Goal: Task Accomplishment & Management: Complete application form

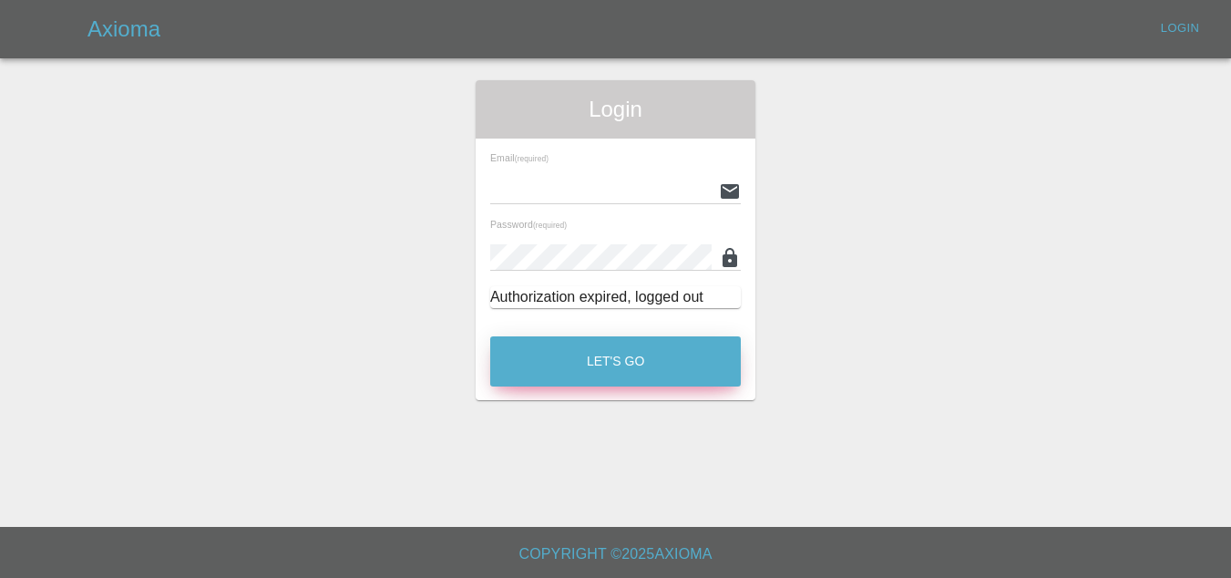
type input "[EMAIL_ADDRESS][DOMAIN_NAME]"
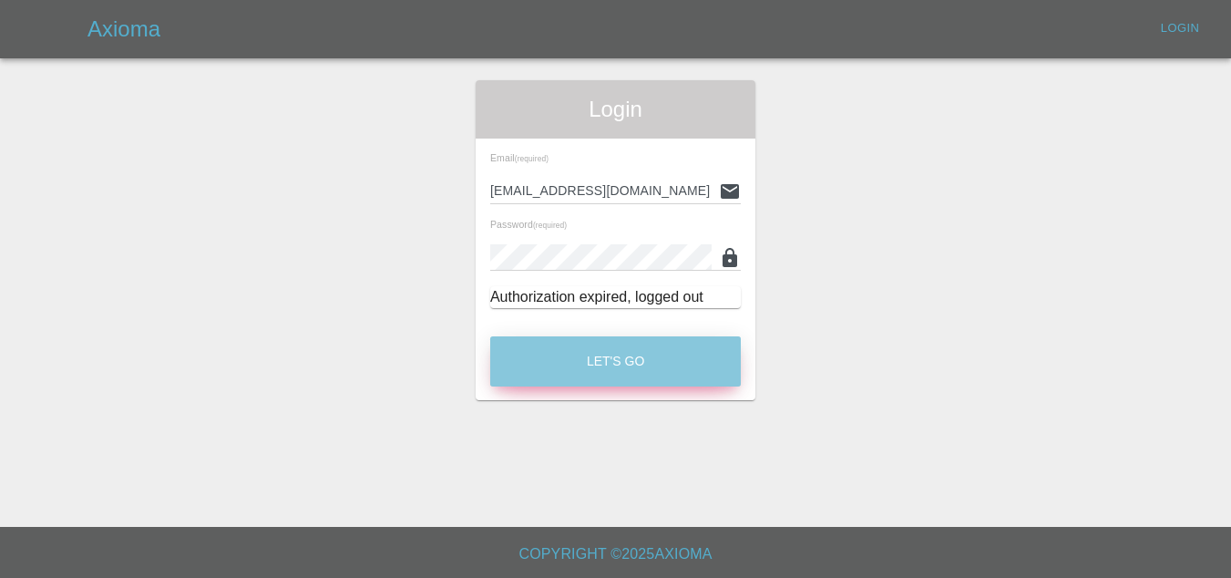
click at [657, 370] on button "Let's Go" at bounding box center [615, 361] width 251 height 50
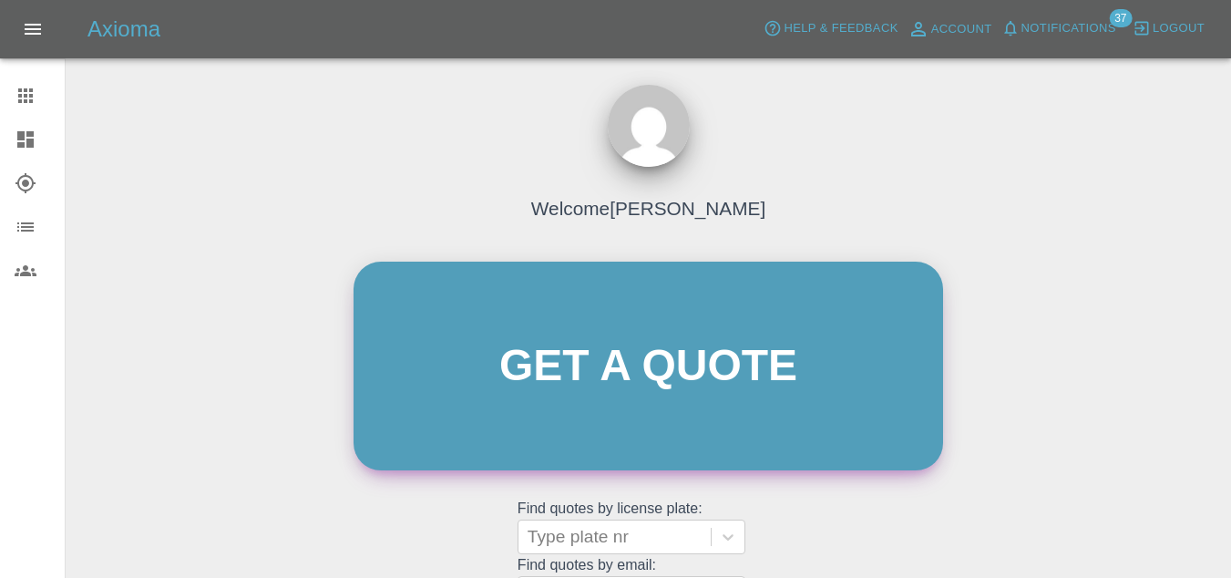
click at [432, 325] on link "Get a quote" at bounding box center [647, 365] width 589 height 209
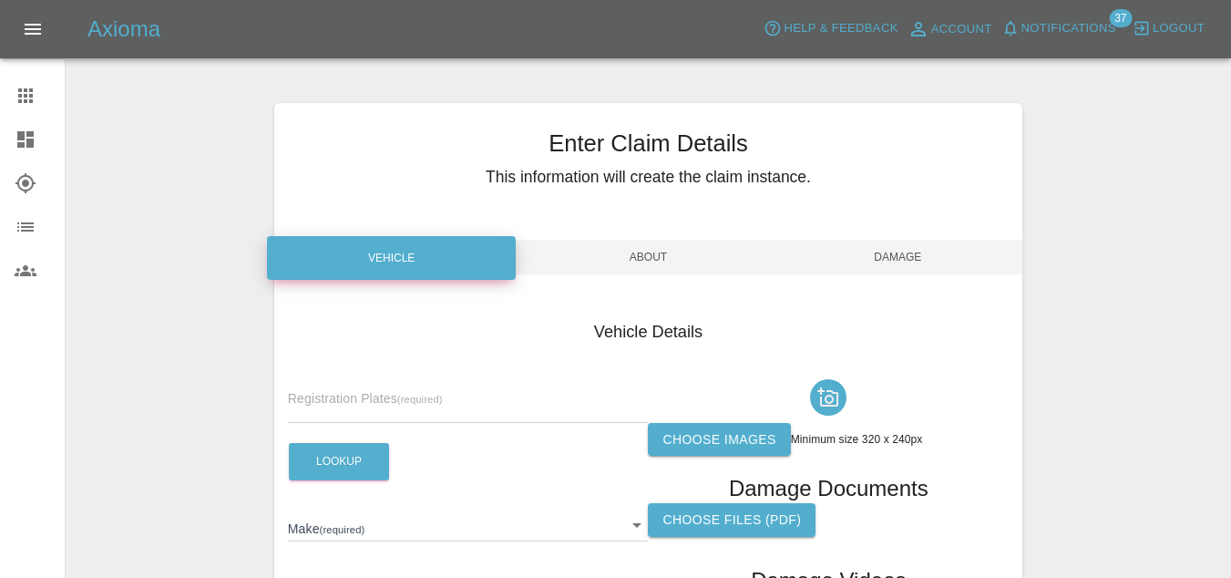
click at [312, 403] on input "text" at bounding box center [468, 409] width 361 height 26
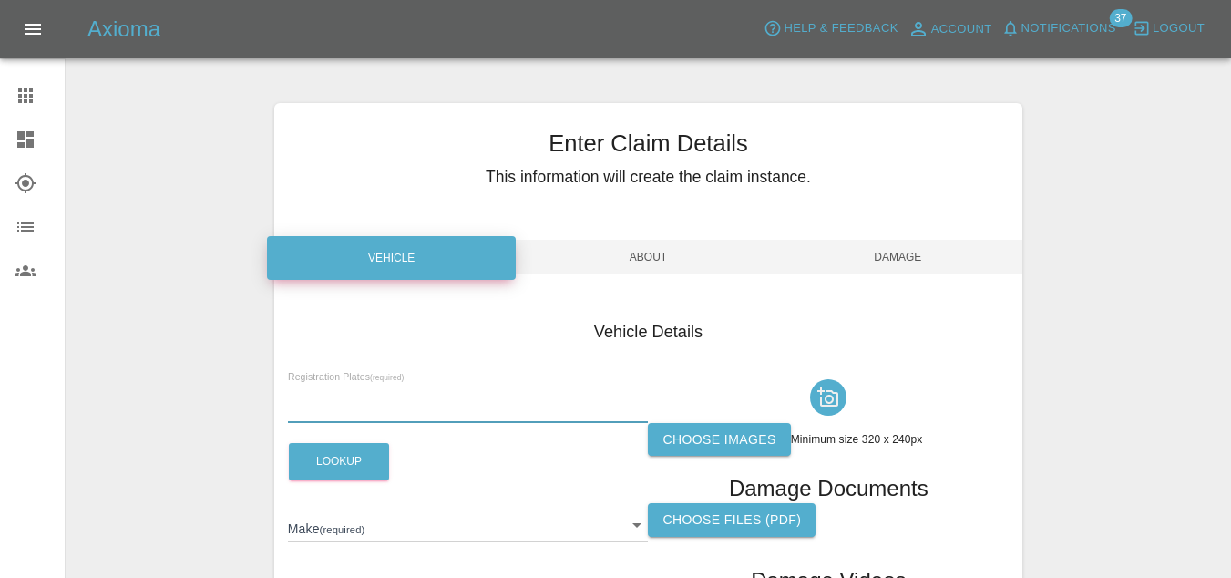
paste input "Lb70bzc"
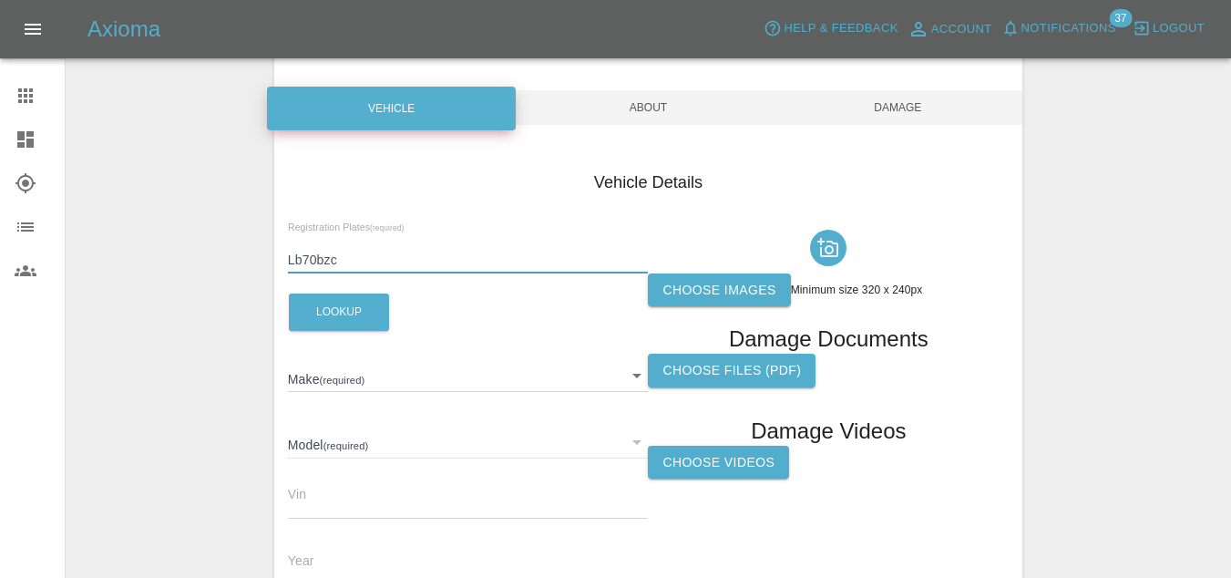
scroll to position [186, 0]
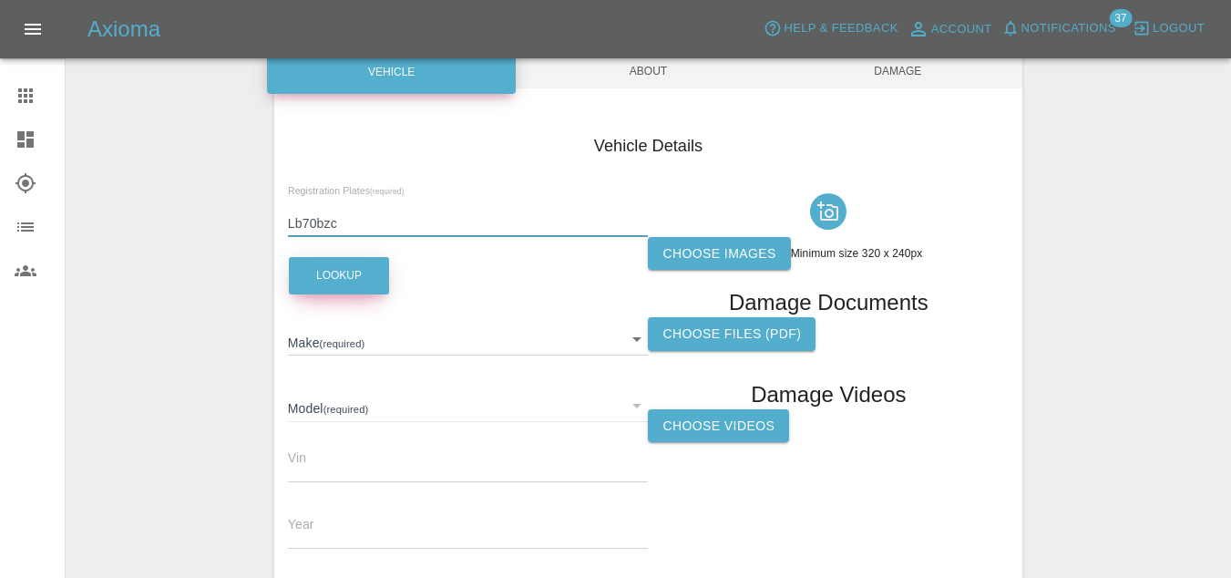
type input "Lb70bzc"
click at [332, 292] on button "Lookup" at bounding box center [339, 275] width 100 height 37
type input "LAND ROVER"
type input "DEFENDER D AUTO"
type input "[US_VEHICLE_IDENTIFICATION_NUMBER]"
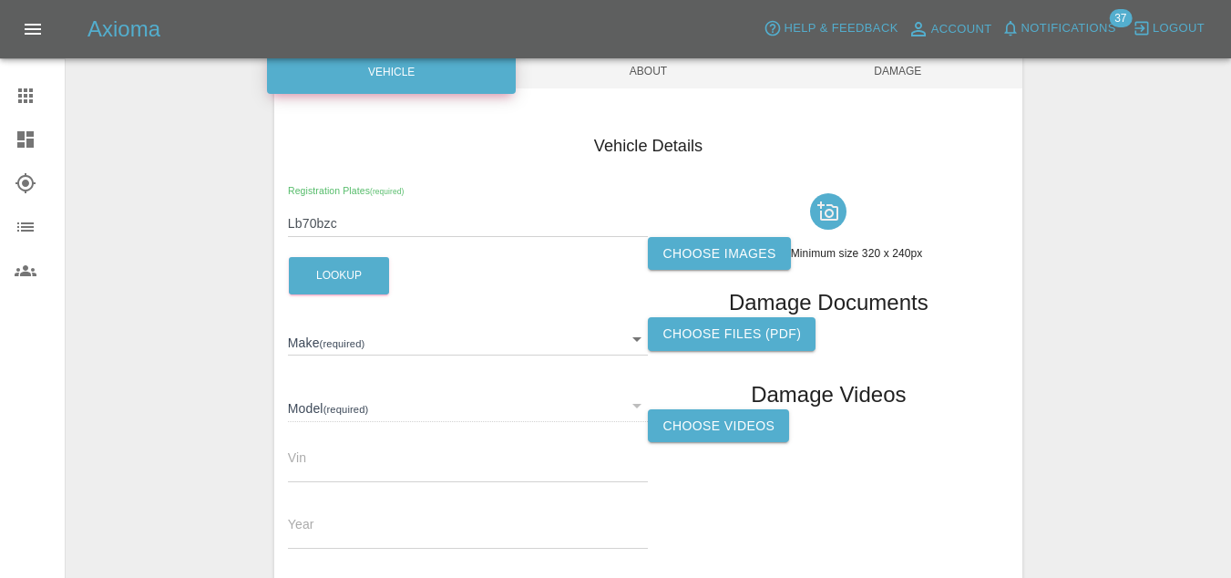
type input "2020"
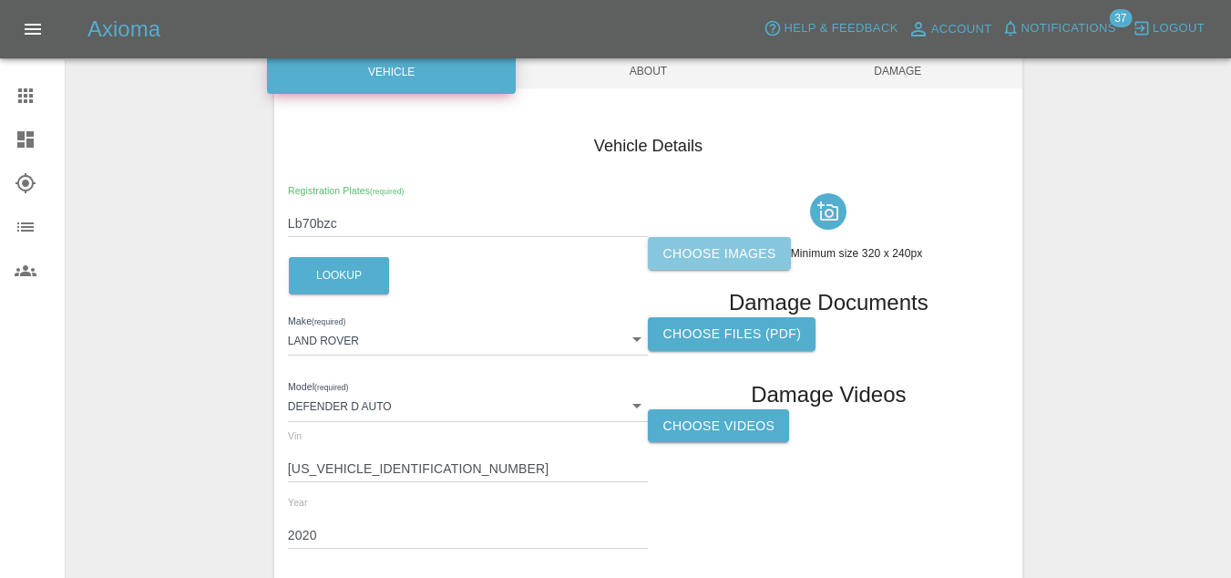
click at [707, 239] on label "Choose images" at bounding box center [719, 254] width 142 height 34
click at [0, 0] on input "Choose images" at bounding box center [0, 0] width 0 height 0
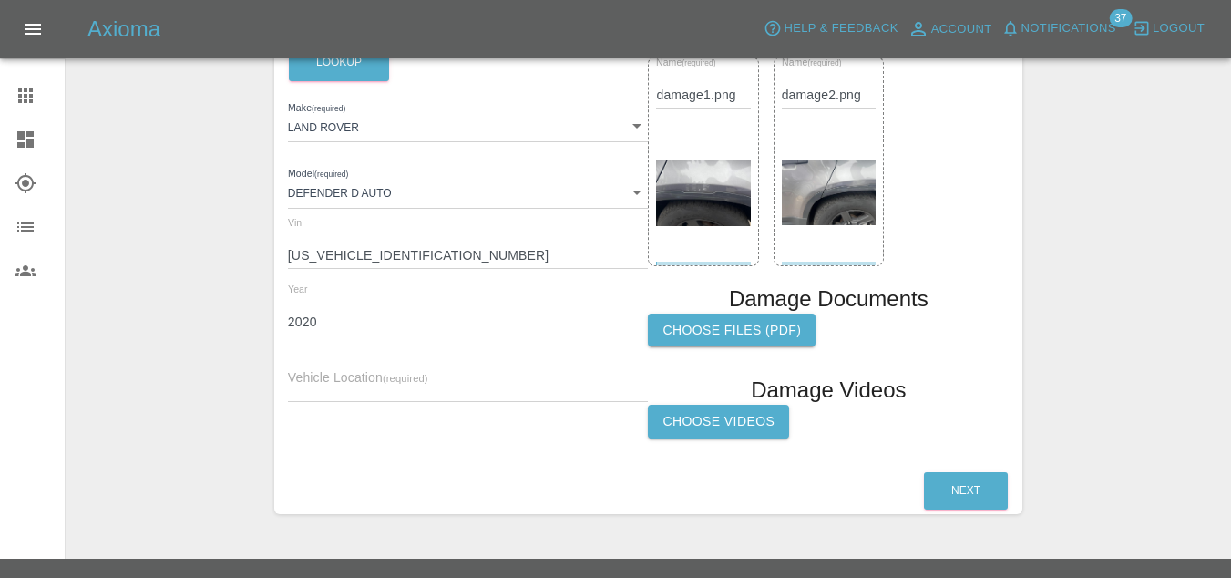
scroll to position [430, 0]
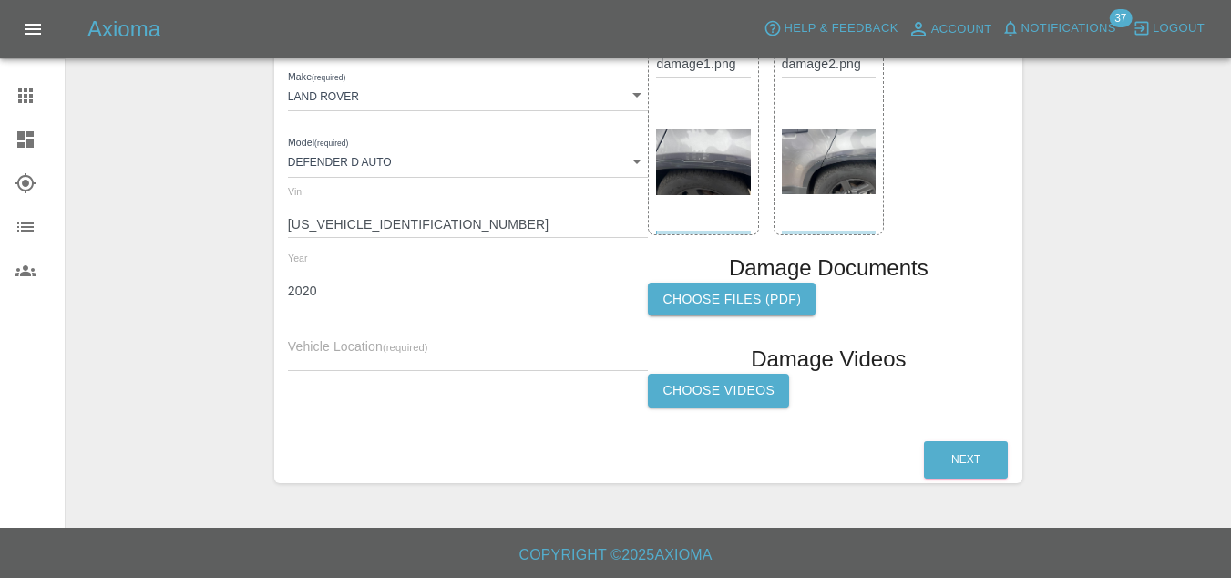
click at [921, 472] on div "Next" at bounding box center [648, 459] width 748 height 46
click at [954, 472] on button "Next" at bounding box center [966, 459] width 84 height 37
click at [365, 354] on input "text" at bounding box center [468, 357] width 361 height 26
paste input "KT3 4HL"
type input "KT3 4HL"
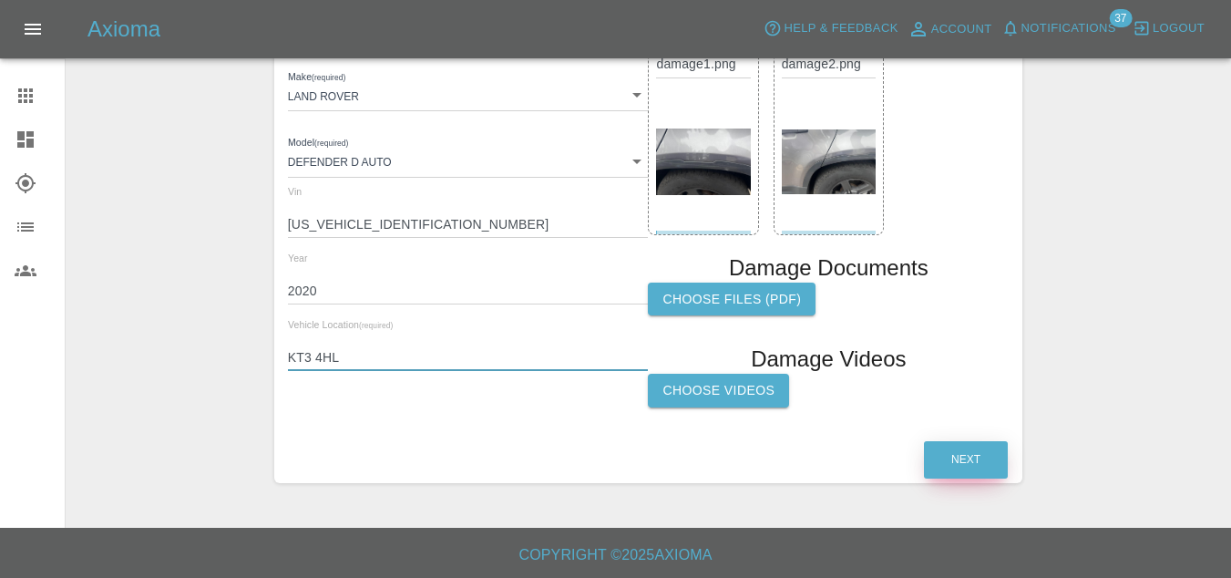
click at [958, 465] on button "Next" at bounding box center [966, 459] width 84 height 37
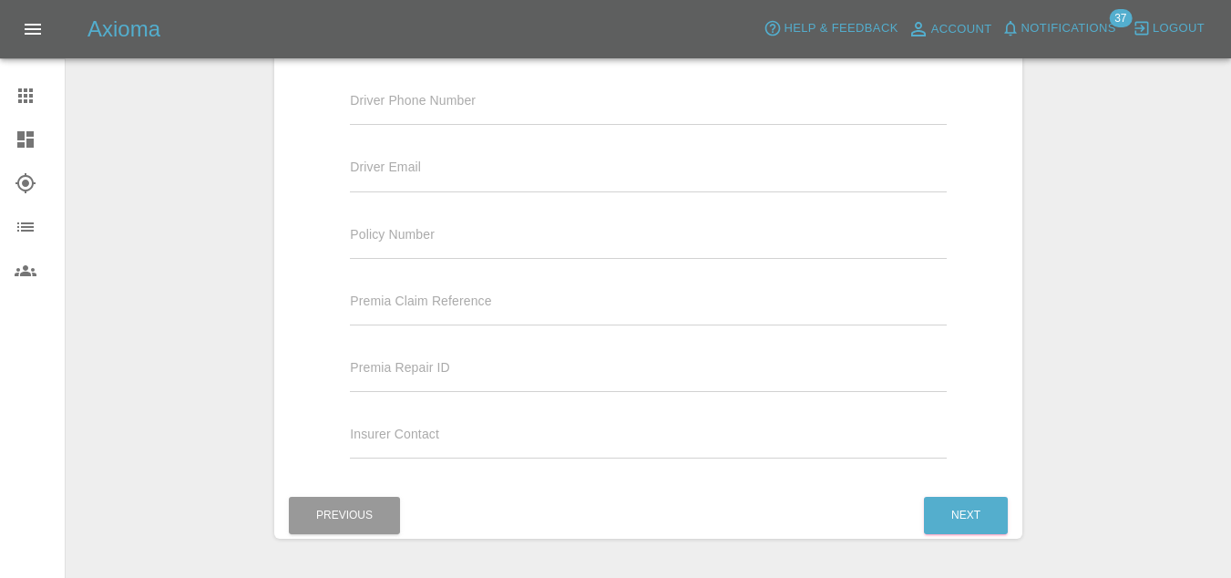
click at [962, 487] on div "Claim information (optional) Service Required Repair repair Driver Name Driver …" at bounding box center [648, 177] width 748 height 630
click at [962, 495] on div "Next" at bounding box center [966, 515] width 86 height 46
click at [962, 508] on button "Next" at bounding box center [966, 515] width 84 height 37
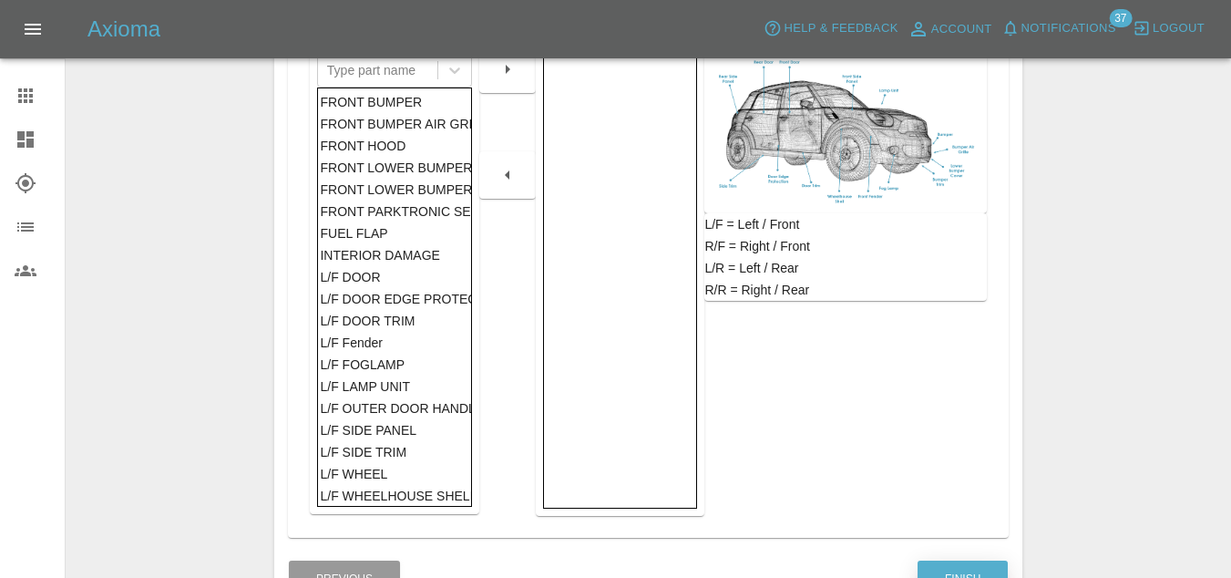
click at [946, 565] on button "Finish" at bounding box center [962, 578] width 90 height 37
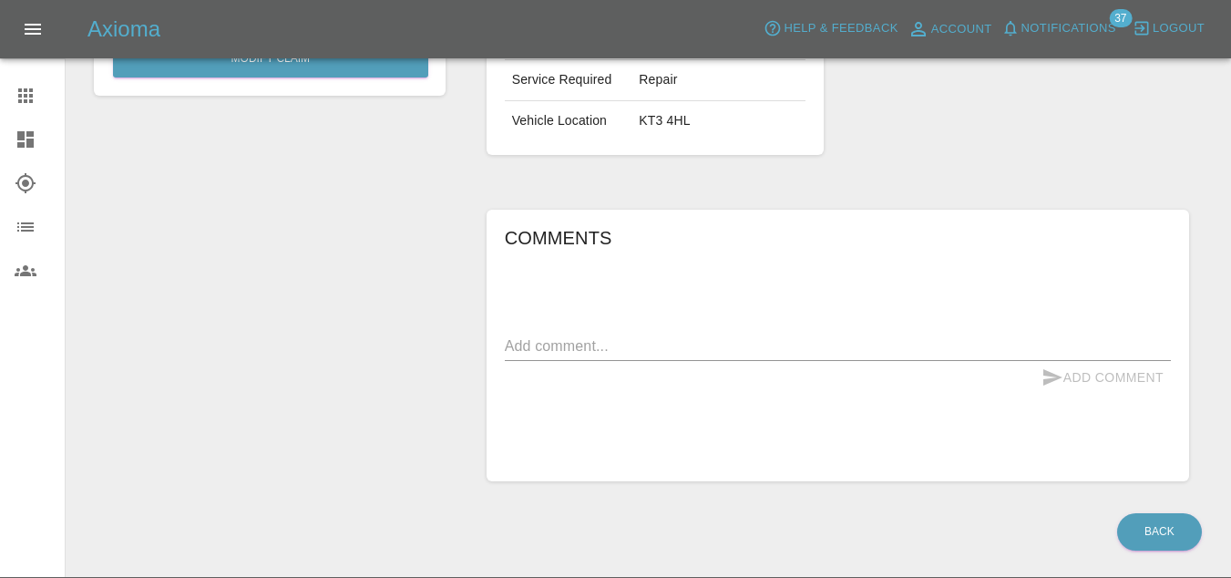
scroll to position [449, 0]
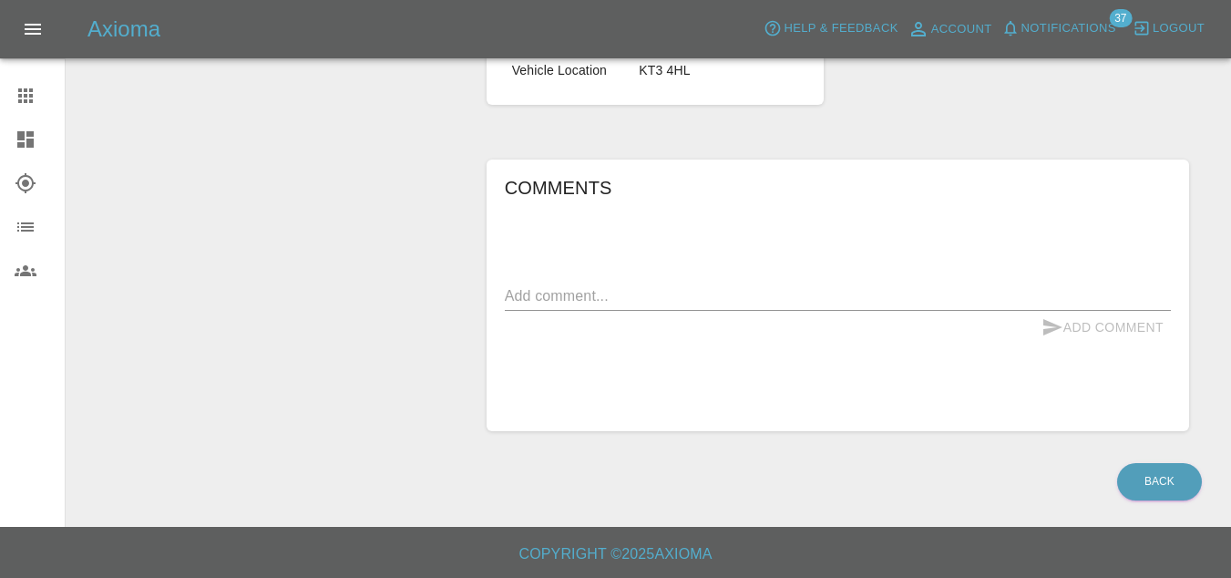
click at [609, 299] on textarea at bounding box center [838, 295] width 666 height 21
paste textarea "Claimed Damage: Passenger-side Body Damage Description: Deep scratch on door an…"
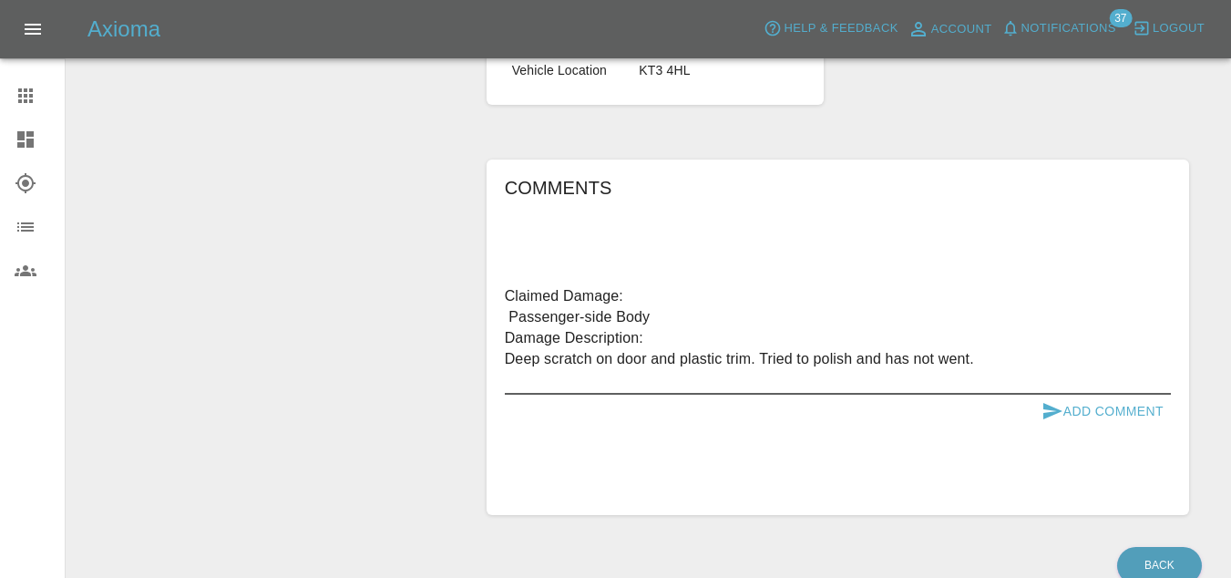
type textarea "Claimed Damage: Passenger-side Body Damage Description: Deep scratch on door an…"
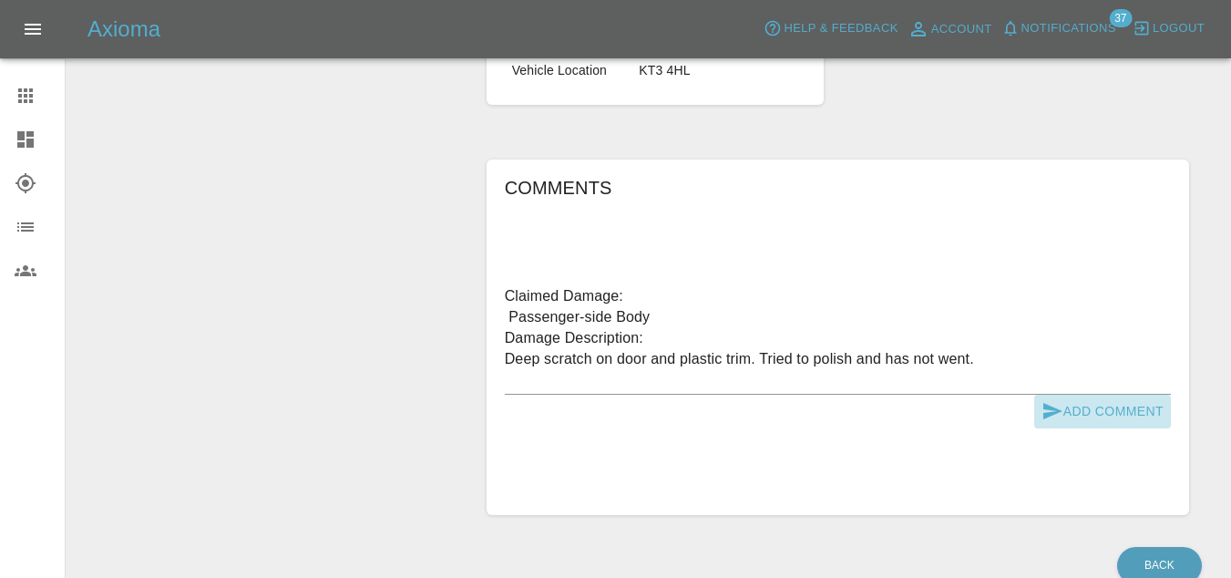
click at [1074, 408] on button "Add Comment" at bounding box center [1102, 411] width 137 height 34
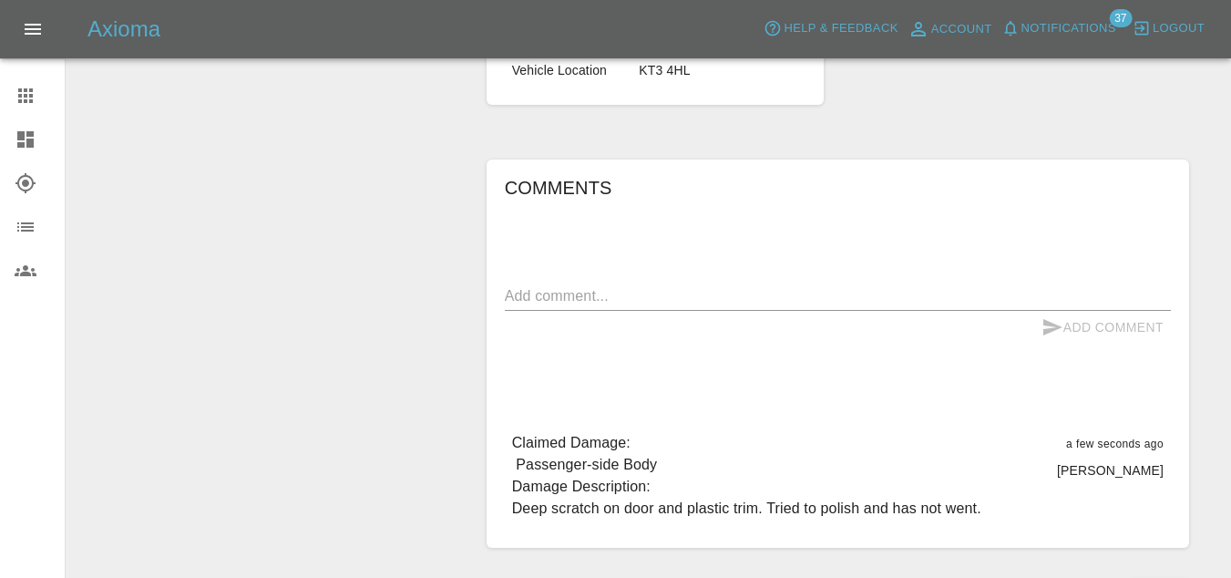
click at [26, 167] on link "Explorer" at bounding box center [32, 183] width 65 height 44
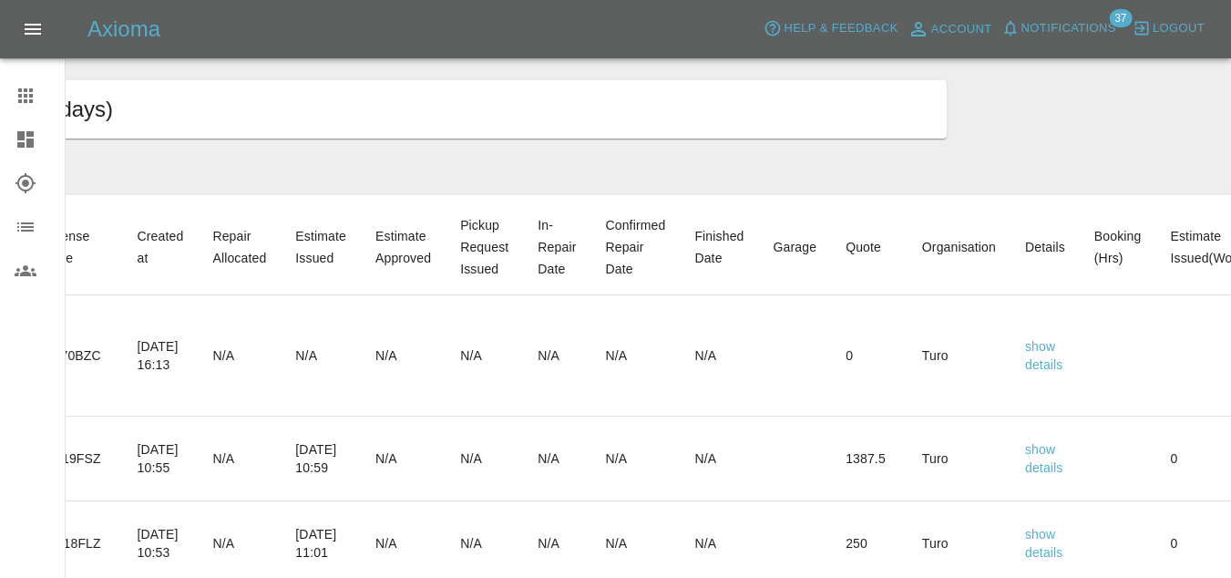
scroll to position [0, 560]
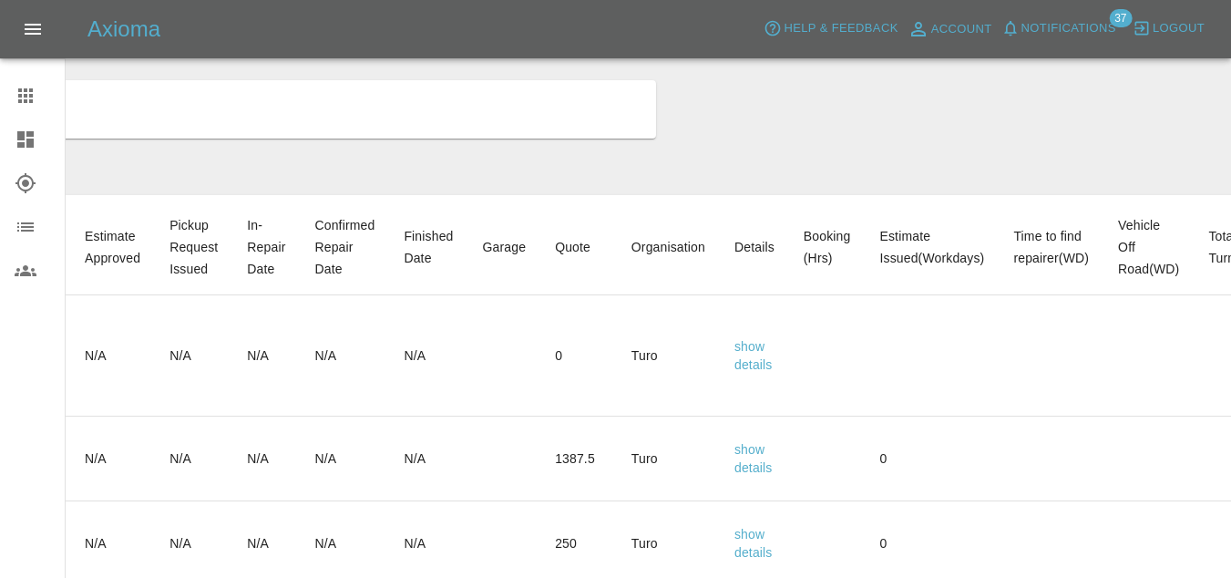
click at [789, 472] on td "show details" at bounding box center [754, 458] width 69 height 85
click at [773, 468] on link "details" at bounding box center [753, 467] width 38 height 15
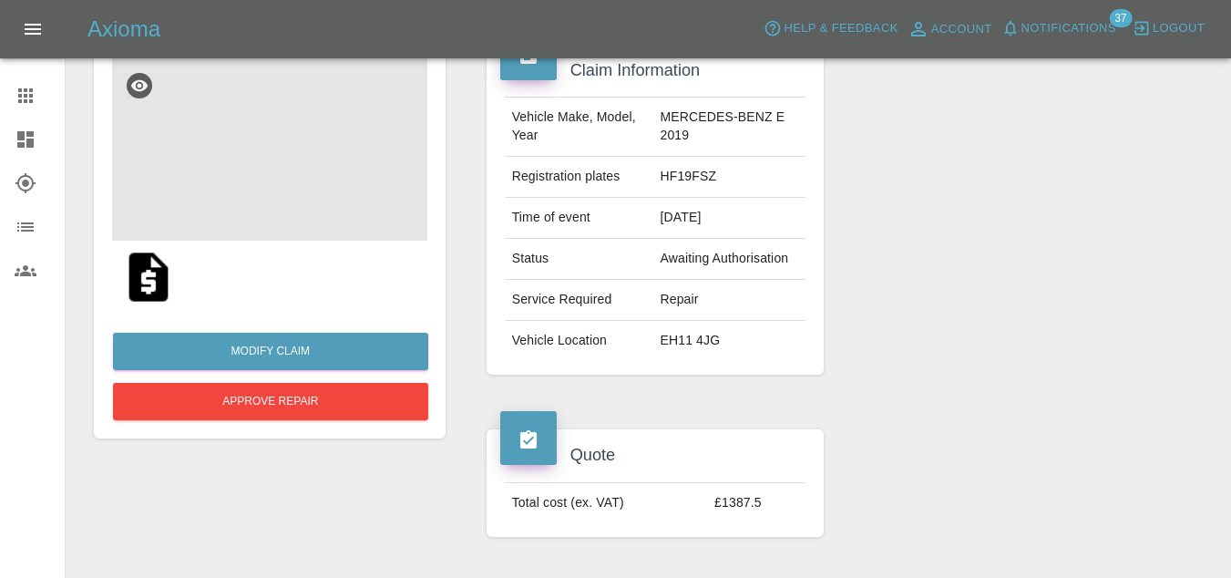
scroll to position [54, 0]
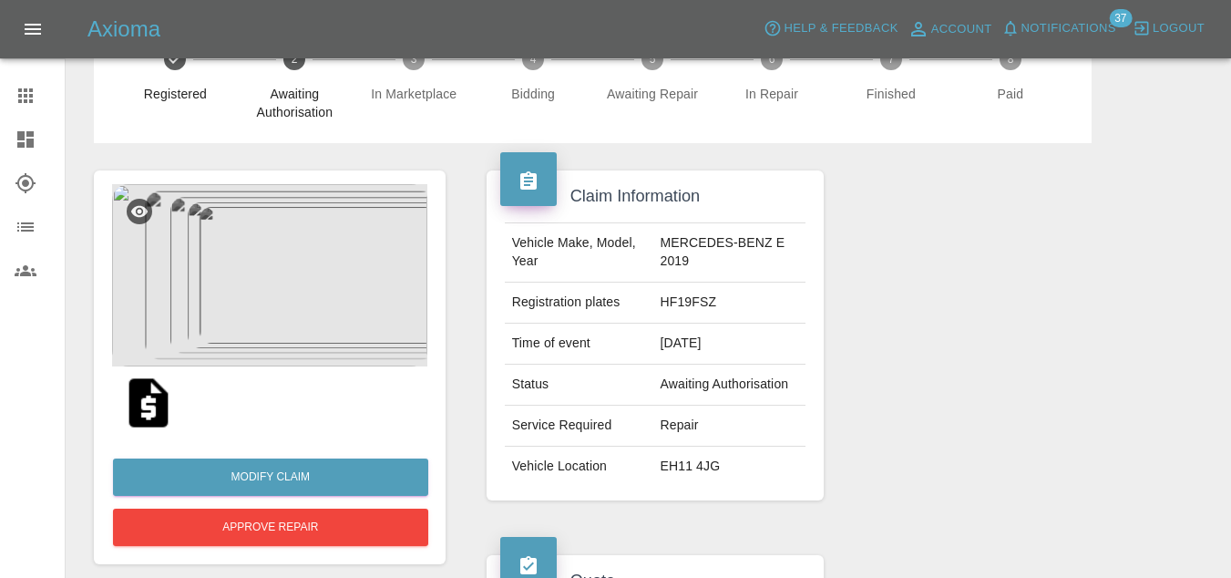
click at [220, 373] on div at bounding box center [269, 402] width 315 height 73
click at [147, 405] on img at bounding box center [148, 403] width 58 height 58
